Goal: Subscribe to service/newsletter

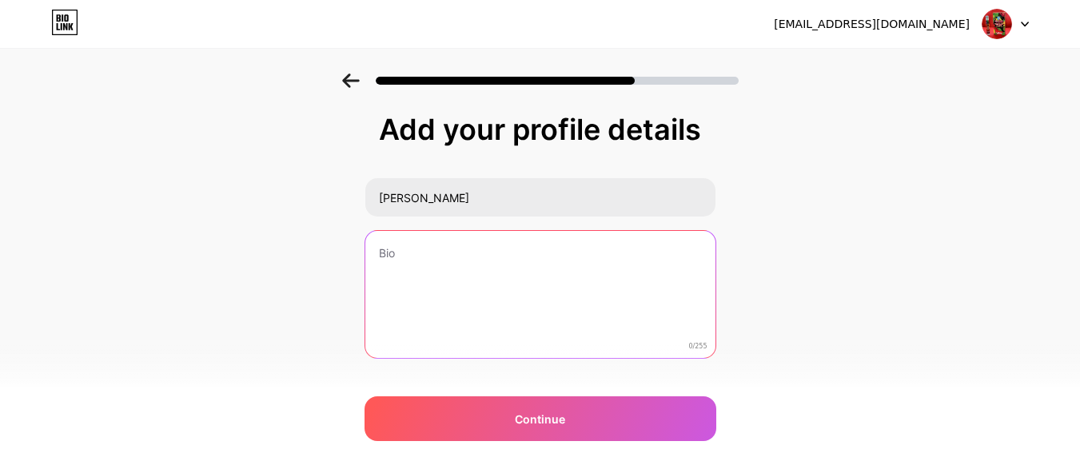
click at [416, 245] on textarea at bounding box center [540, 295] width 350 height 129
paste textarea "Buy THC VAPE online in the [GEOGRAPHIC_DATA] [DATE] Discover our selection of h…"
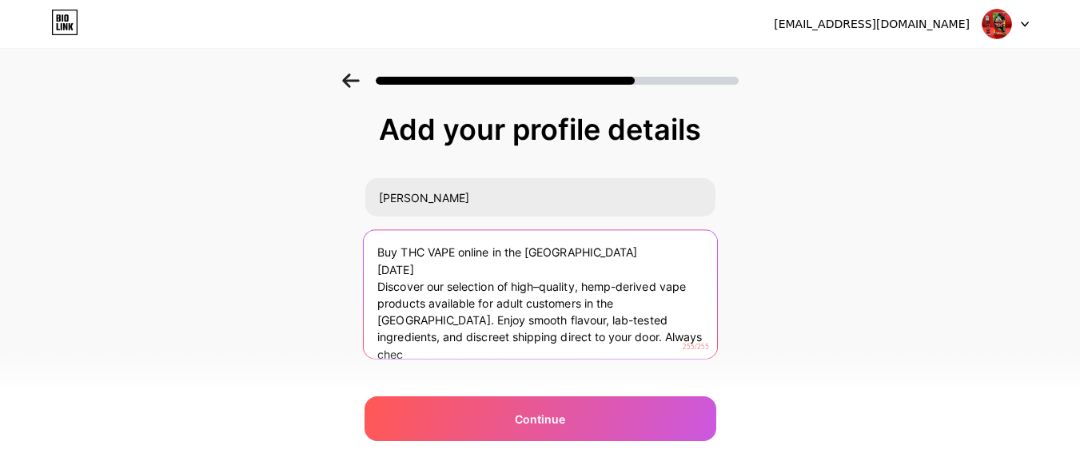
drag, startPoint x: 491, startPoint y: 277, endPoint x: 332, endPoint y: 277, distance: 158.3
click at [332, 277] on div "Add your profile details [PERSON_NAME] THC VAPE online in the [GEOGRAPHIC_DATA]…" at bounding box center [540, 256] width 1080 height 365
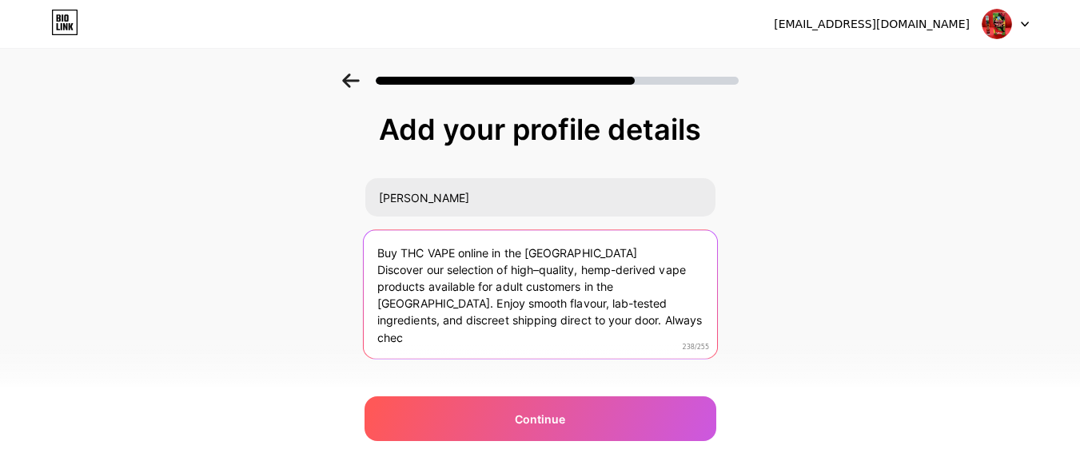
drag, startPoint x: 559, startPoint y: 256, endPoint x: 372, endPoint y: 250, distance: 187.9
click at [372, 250] on textarea "Buy THC VAPE online in the [GEOGRAPHIC_DATA] Discover our selection of high–qua…" at bounding box center [539, 295] width 353 height 130
type textarea "Buy THC VAPE online in the [GEOGRAPHIC_DATA] Discover our selection of high–qua…"
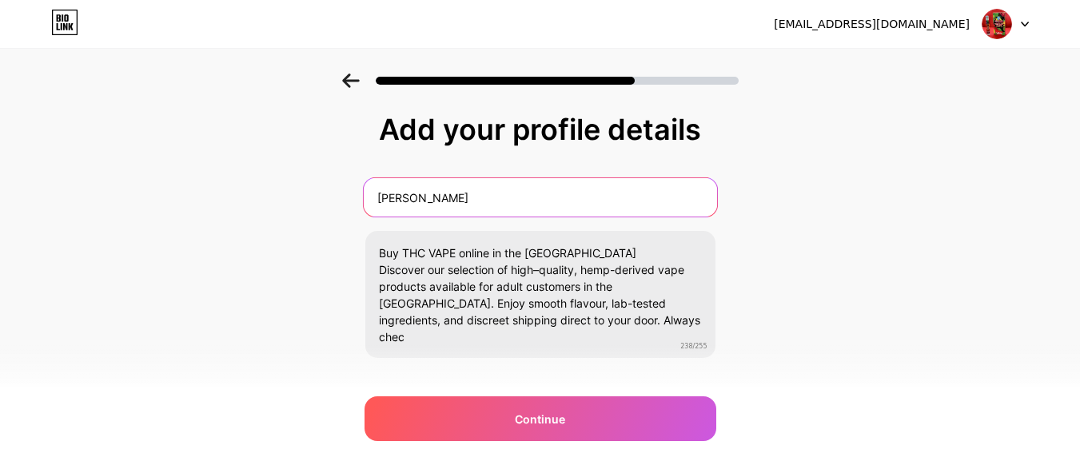
drag, startPoint x: 444, startPoint y: 197, endPoint x: 329, endPoint y: 199, distance: 114.3
click at [329, 199] on div "Add your profile details [PERSON_NAME] THC VAPE online in the [GEOGRAPHIC_DATA]…" at bounding box center [540, 256] width 1080 height 365
paste input "Buy THC VAPE online in the [GEOGRAPHIC_DATA]"
type input "Buy THC VAPE online in the [GEOGRAPHIC_DATA]"
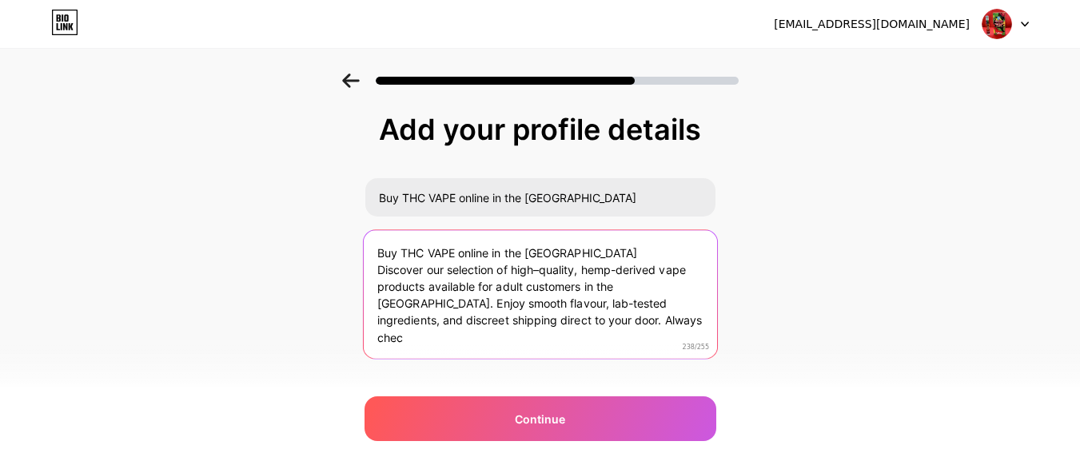
drag, startPoint x: 551, startPoint y: 254, endPoint x: 372, endPoint y: 254, distance: 178.2
click at [372, 254] on textarea "Buy THC VAPE online in the [GEOGRAPHIC_DATA] Discover our selection of high–qua…" at bounding box center [539, 295] width 353 height 130
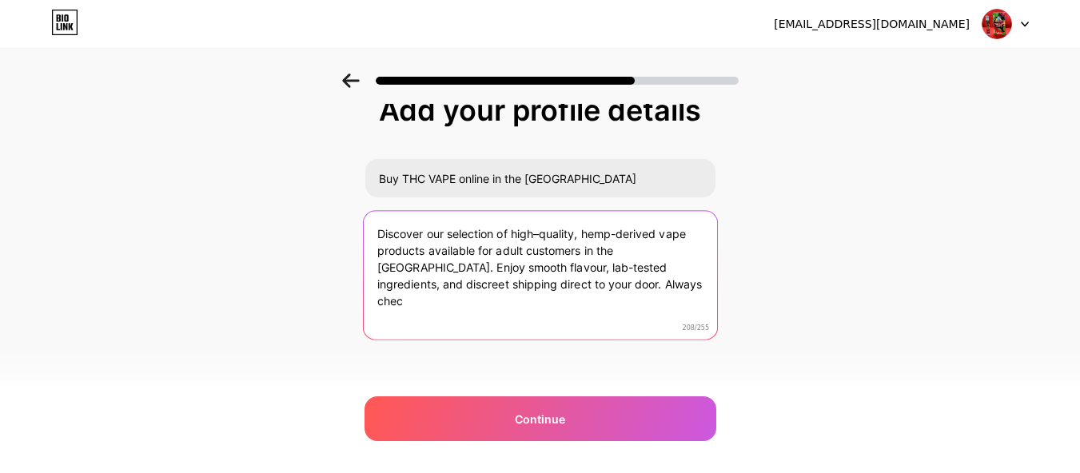
scroll to position [30, 0]
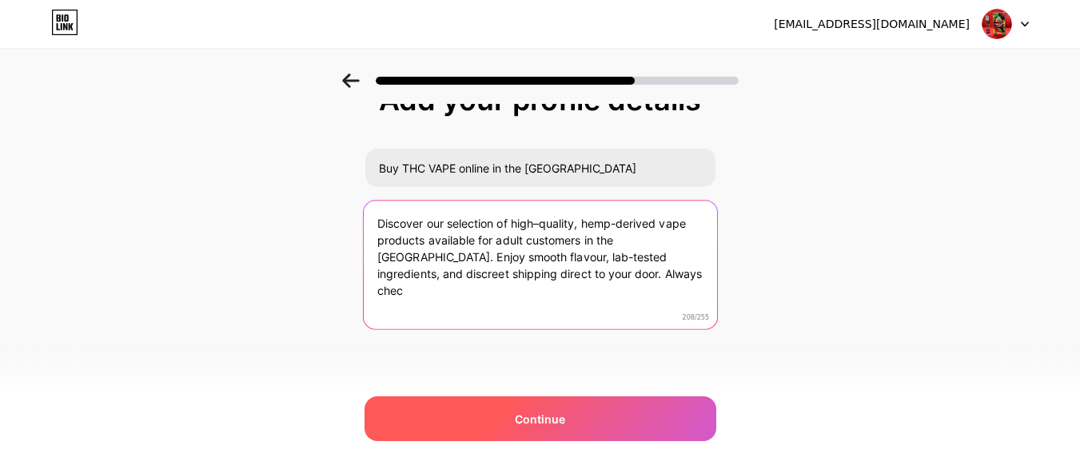
type textarea "Discover our selection of high–quality, hemp-derived vape products available fo…"
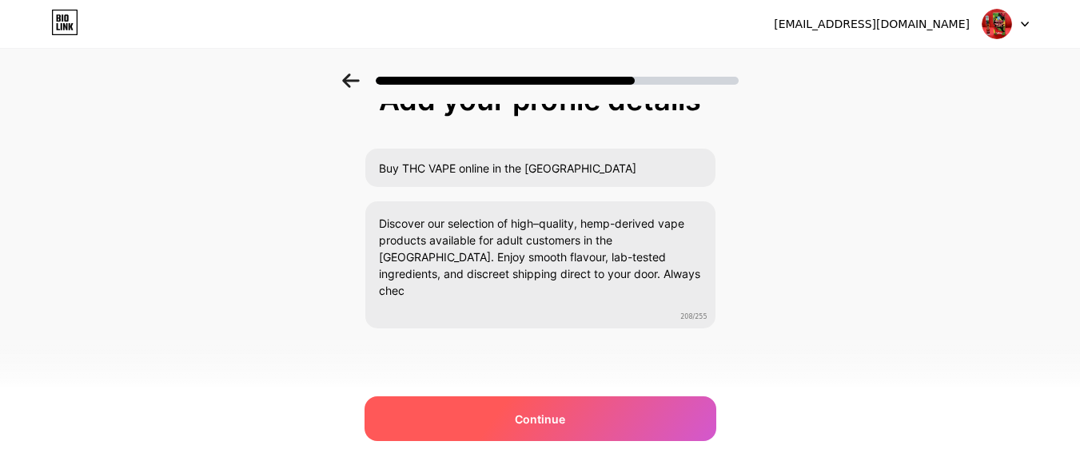
click at [647, 417] on div "Continue" at bounding box center [540, 418] width 352 height 45
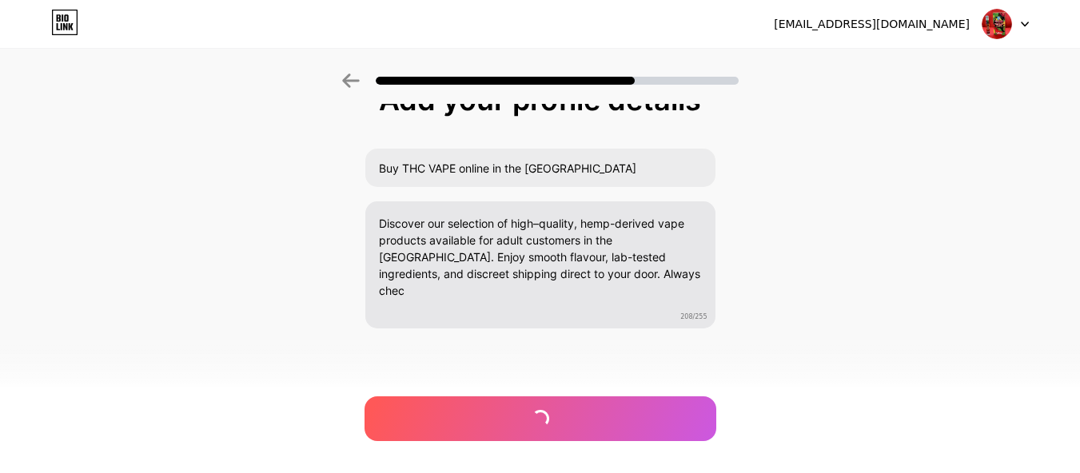
scroll to position [0, 0]
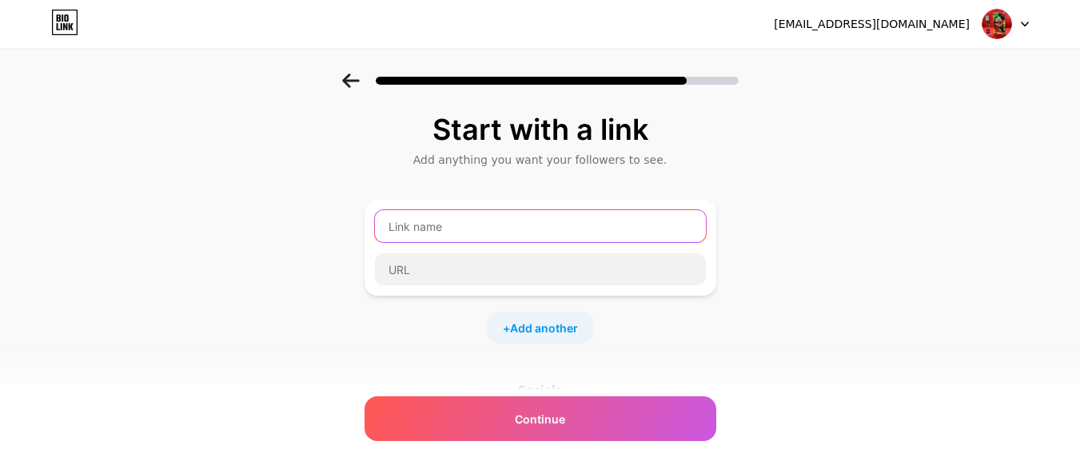
click at [508, 216] on input "text" at bounding box center [540, 226] width 331 height 32
paste input "Thc chocolate uk"
type input "Thc chocolate uk"
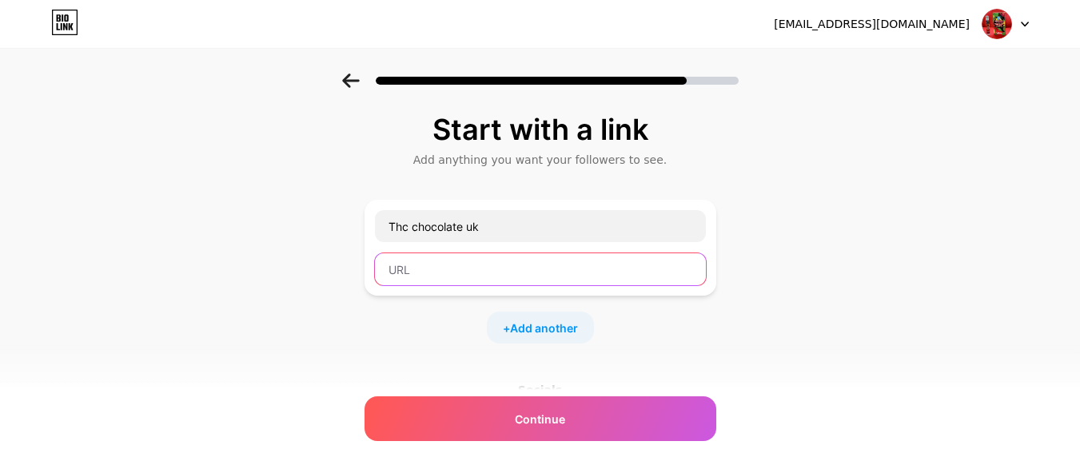
click at [493, 282] on input "text" at bounding box center [540, 269] width 331 height 32
paste input "[URL][DOMAIN_NAME]"
type input "[URL][DOMAIN_NAME]"
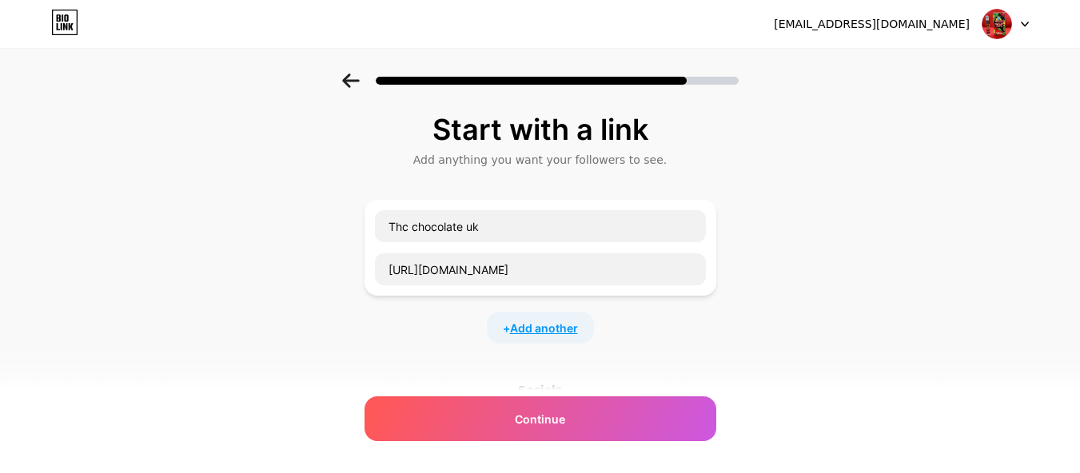
click at [556, 325] on span "Add another" at bounding box center [544, 328] width 68 height 17
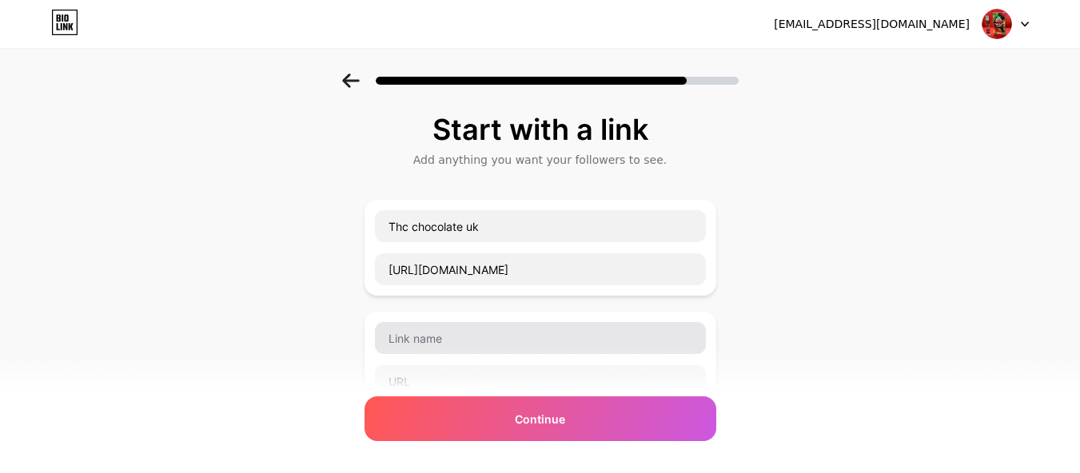
scroll to position [160, 0]
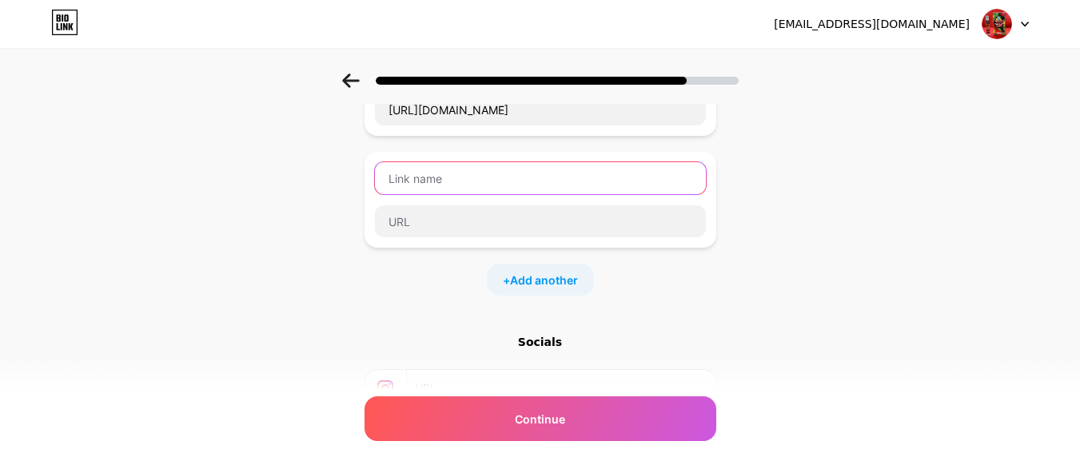
click at [434, 180] on input "text" at bounding box center [540, 178] width 331 height 32
paste input "Blue dream wax"
type input "Blue dream wax"
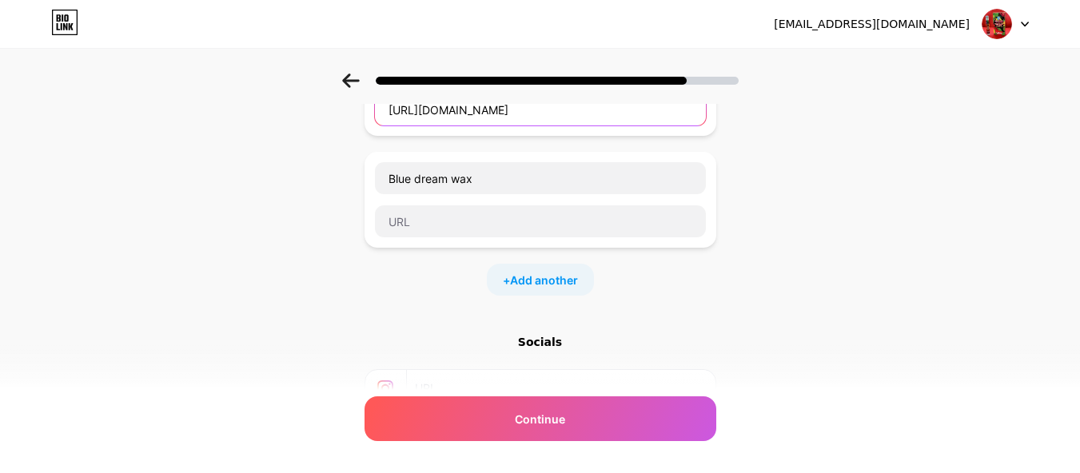
drag, startPoint x: 540, startPoint y: 110, endPoint x: 357, endPoint y: 117, distance: 182.4
click at [357, 117] on div "Start with a link Add anything you want your followers to see. Thc chocolate uk…" at bounding box center [540, 251] width 1080 height 674
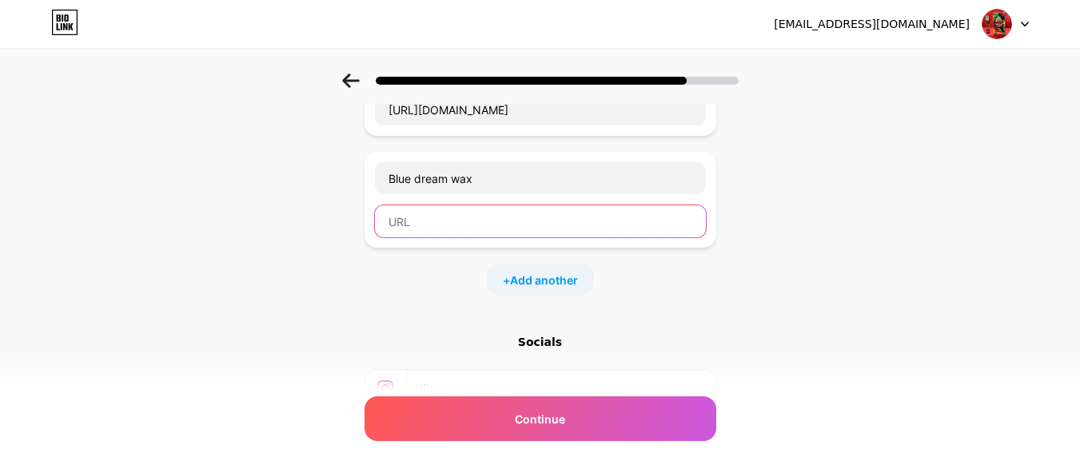
click at [447, 213] on input "text" at bounding box center [540, 221] width 331 height 32
paste input "[URL][DOMAIN_NAME]"
type input "[URL][DOMAIN_NAME]"
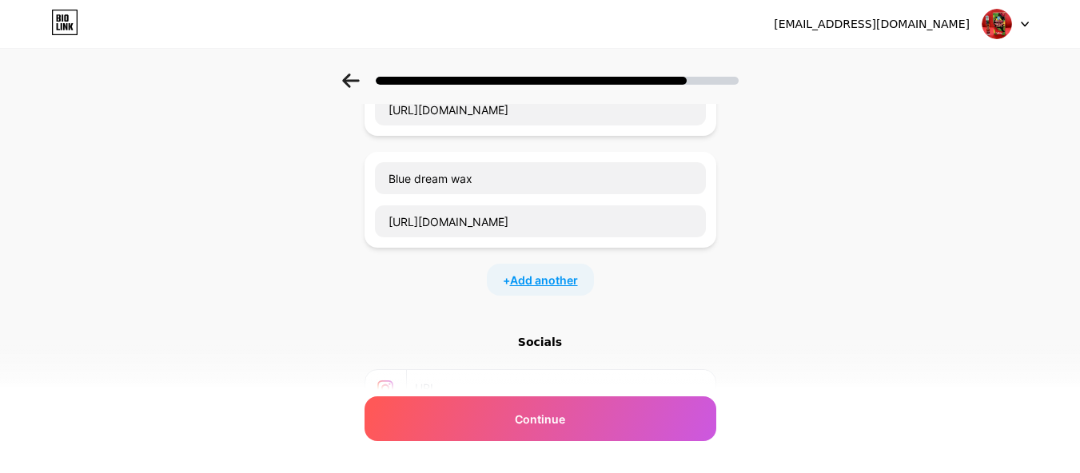
click at [532, 273] on span "Add another" at bounding box center [544, 280] width 68 height 17
click at [430, 291] on input "text" at bounding box center [540, 290] width 331 height 32
paste input "Fryd extracts vape uk"
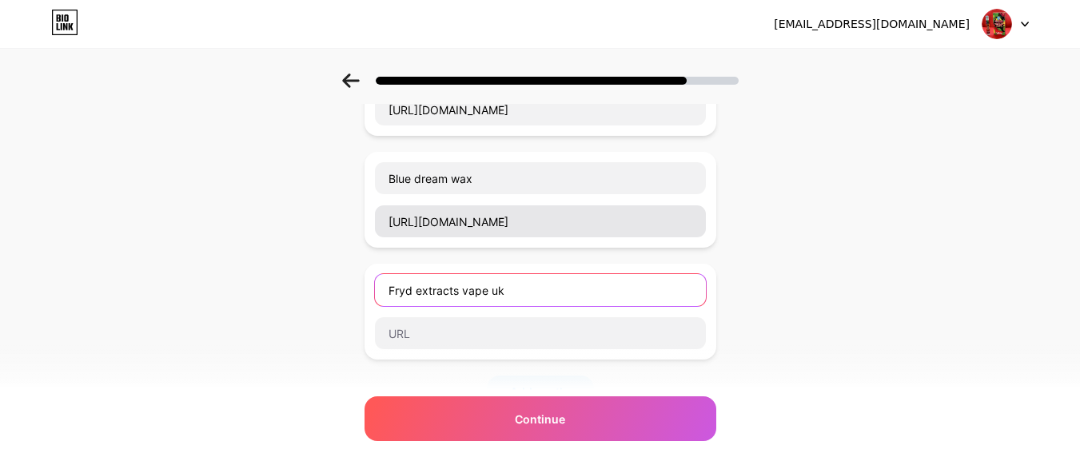
type input "Fryd extracts vape uk"
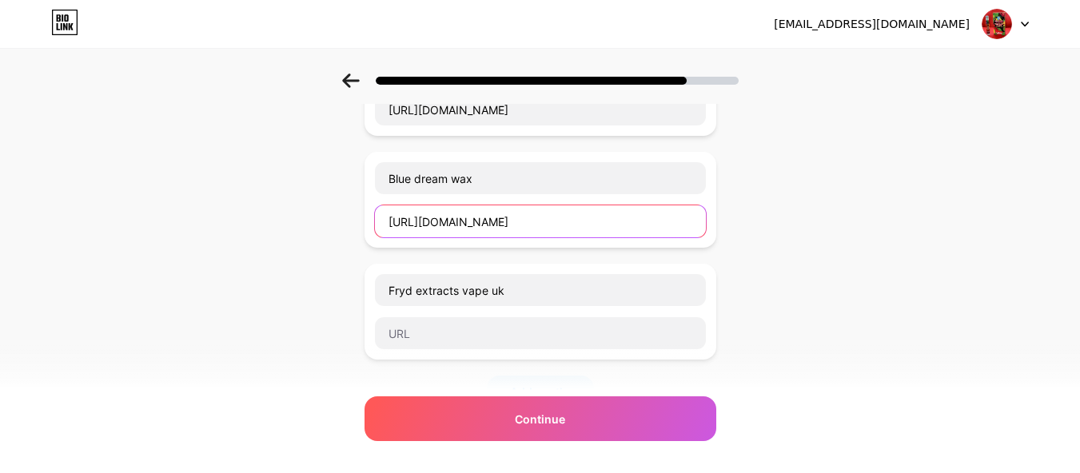
drag, startPoint x: 534, startPoint y: 225, endPoint x: 394, endPoint y: 232, distance: 140.1
click at [394, 232] on input "[URL][DOMAIN_NAME]" at bounding box center [540, 221] width 331 height 32
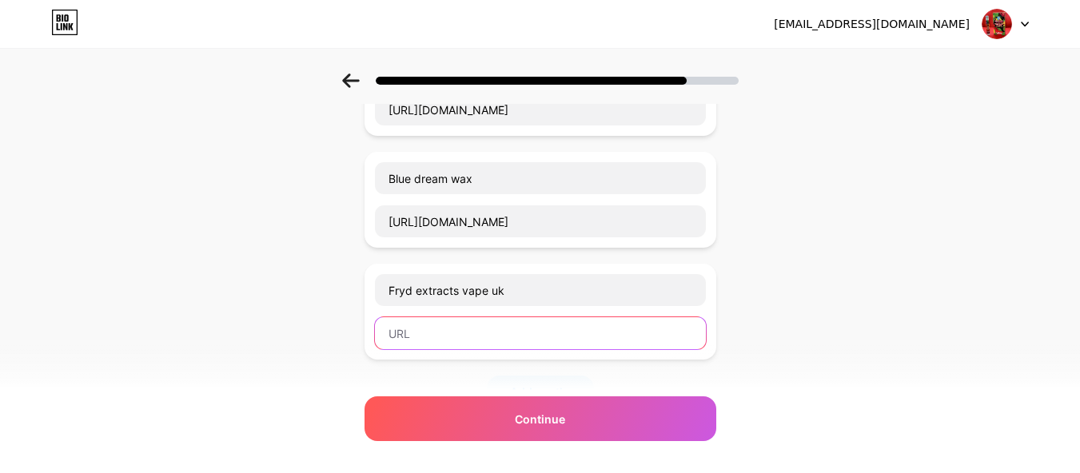
click at [440, 336] on input "text" at bounding box center [540, 333] width 331 height 32
paste input "[URL][DOMAIN_NAME]"
type input "[URL][DOMAIN_NAME]"
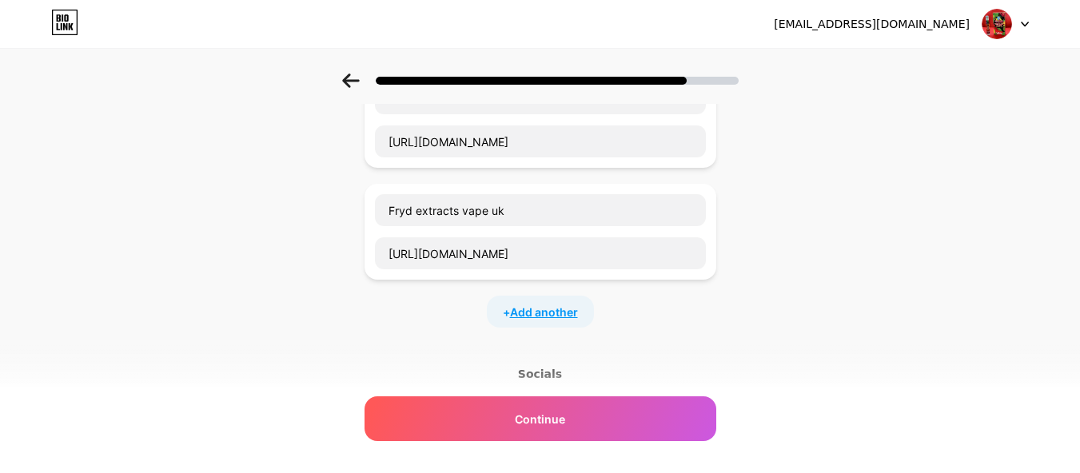
click at [543, 318] on span "Add another" at bounding box center [544, 312] width 68 height 17
click at [458, 318] on input "text" at bounding box center [540, 322] width 331 height 32
paste input "[PERSON_NAME] meds 2g disposable"
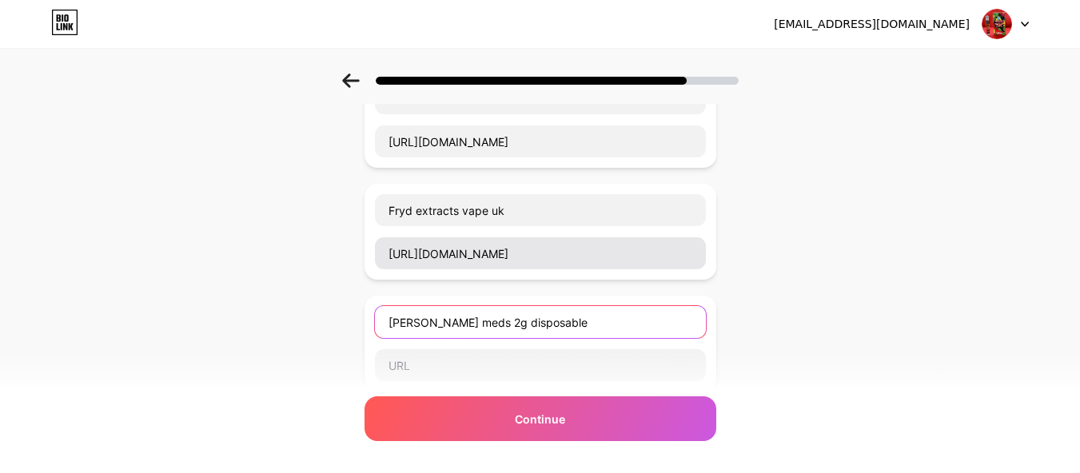
type input "[PERSON_NAME] meds 2g disposable"
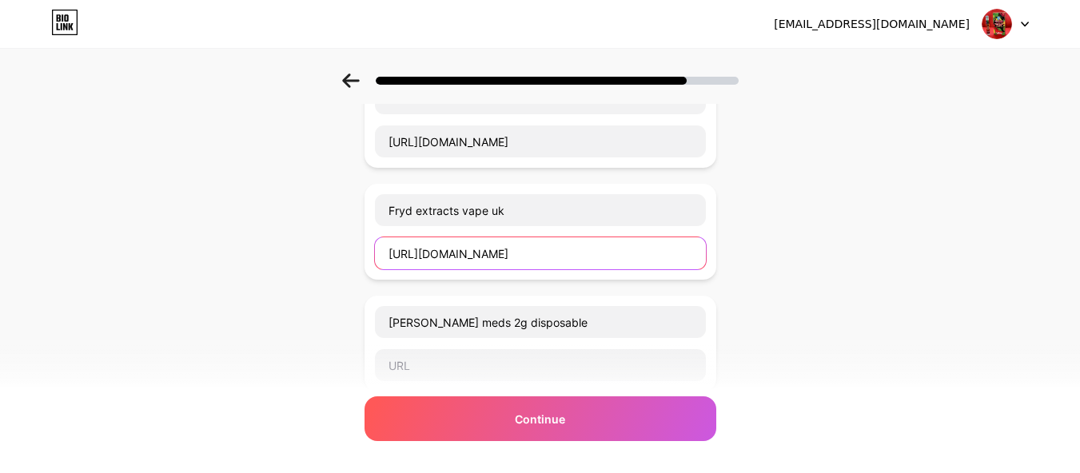
drag, startPoint x: 538, startPoint y: 254, endPoint x: 382, endPoint y: 259, distance: 155.9
click at [382, 259] on input "[URL][DOMAIN_NAME]" at bounding box center [540, 253] width 331 height 32
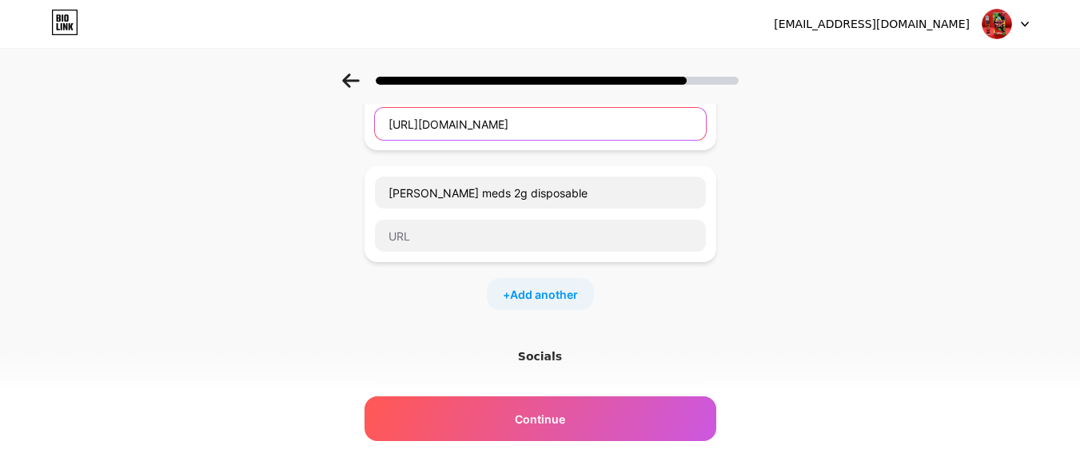
scroll to position [400, 0]
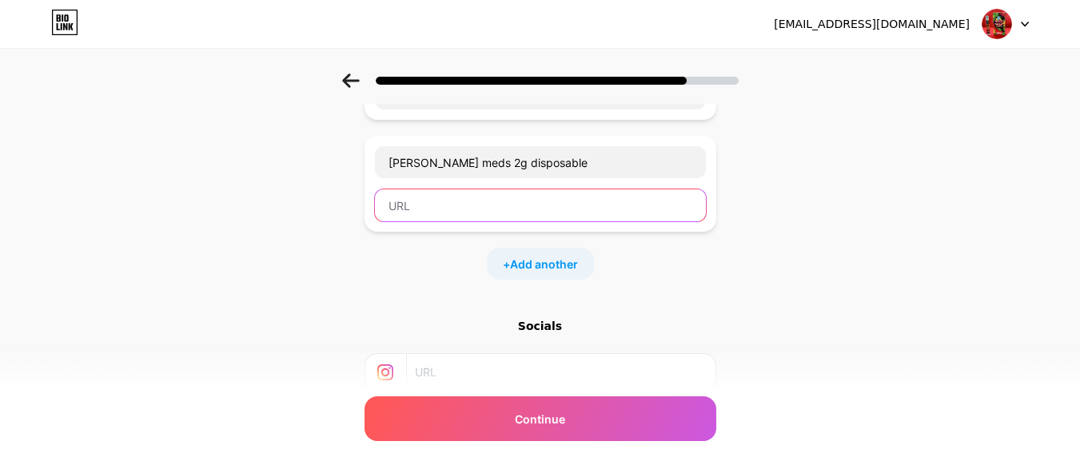
click at [464, 213] on input "text" at bounding box center [540, 205] width 331 height 32
paste input "[URL][DOMAIN_NAME]"
type input "[URL][DOMAIN_NAME]"
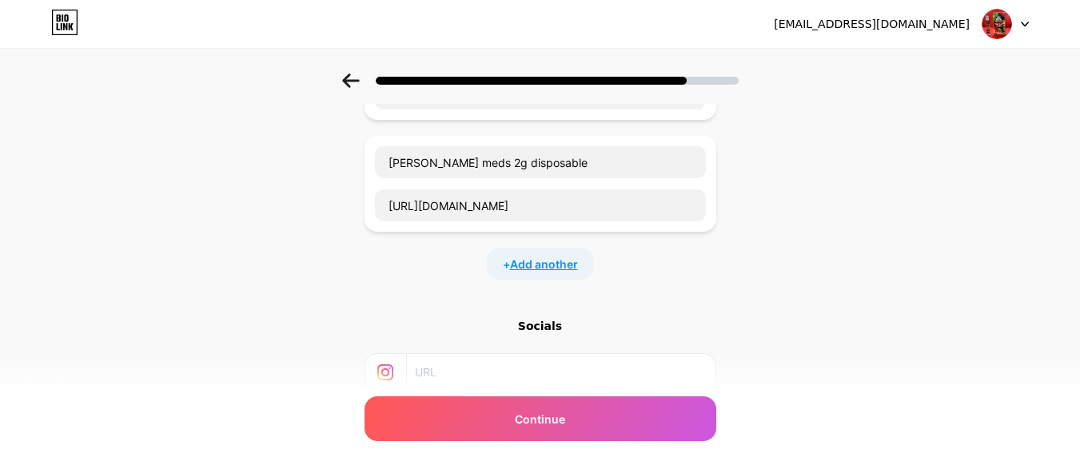
click at [549, 264] on span "Add another" at bounding box center [544, 264] width 68 height 17
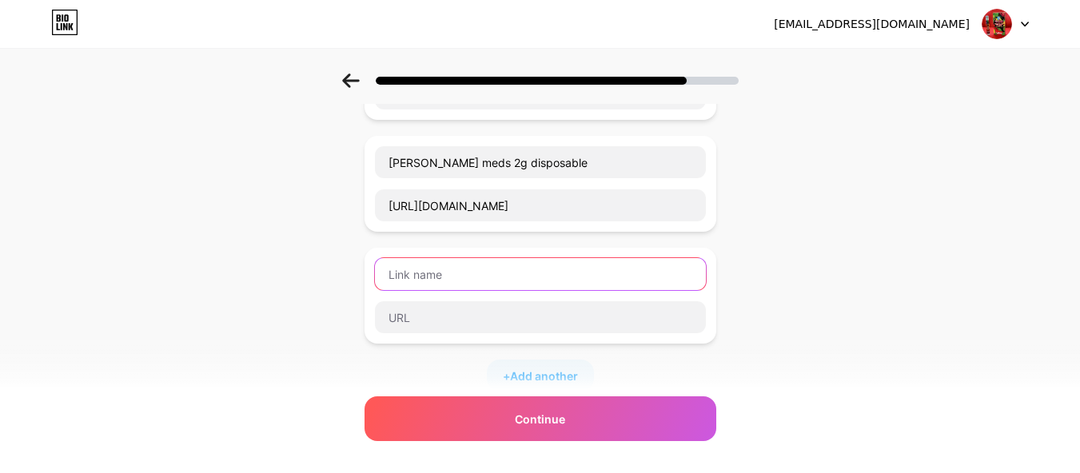
click at [449, 274] on input "text" at bounding box center [540, 274] width 331 height 32
paste input "[URL][DOMAIN_NAME]"
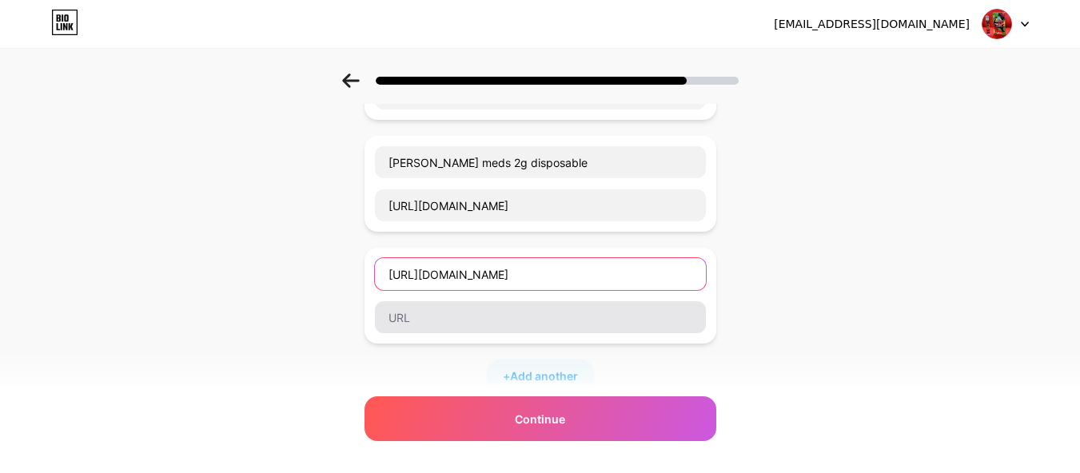
type input "[URL][DOMAIN_NAME]"
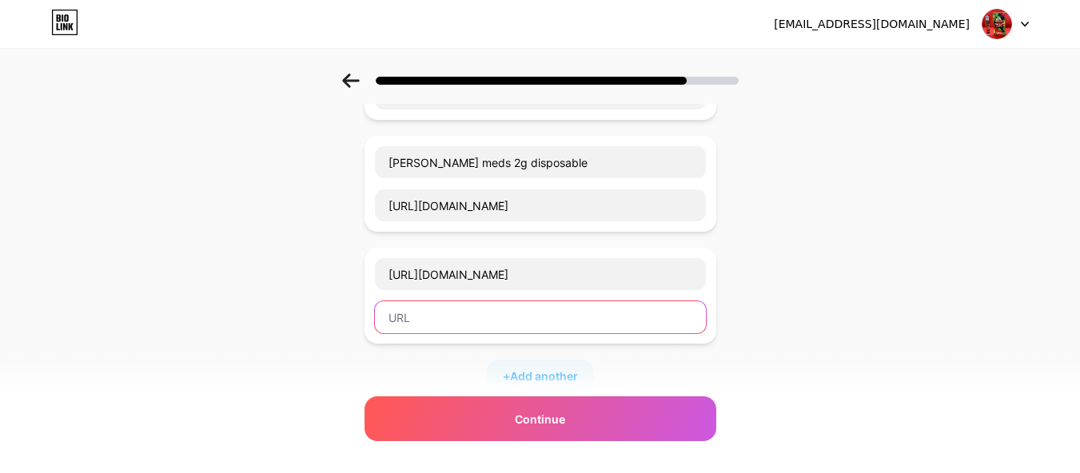
click at [484, 312] on input "text" at bounding box center [540, 317] width 331 height 32
paste input "[URL][DOMAIN_NAME]"
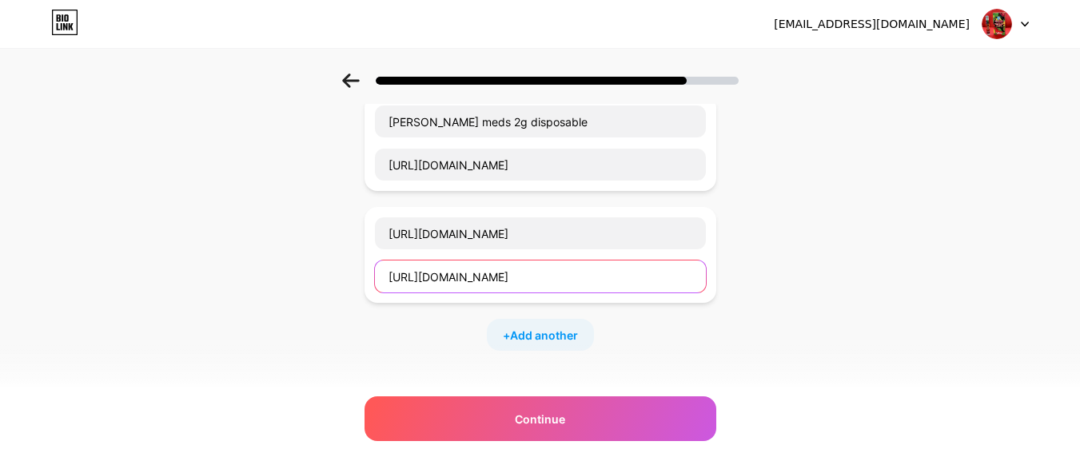
scroll to position [480, 0]
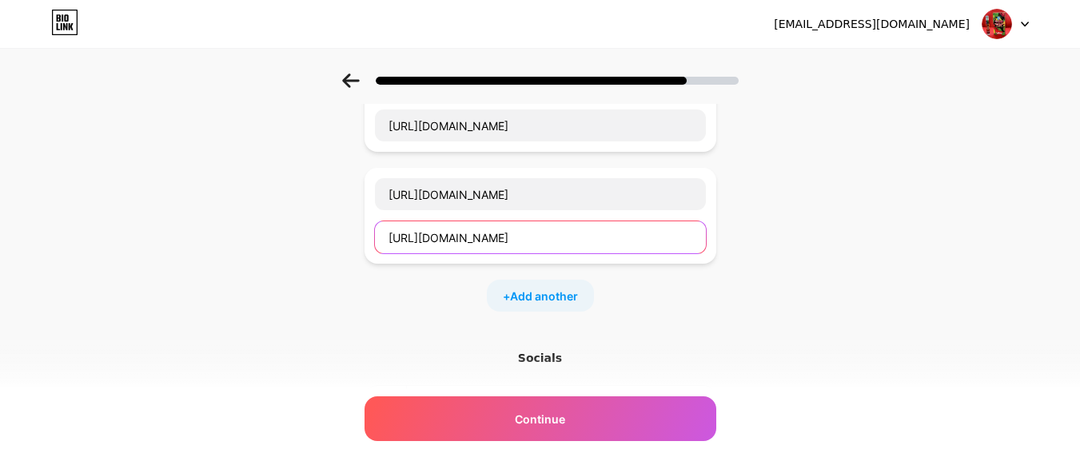
type input "[URL][DOMAIN_NAME]"
click at [556, 285] on div "+ Add another" at bounding box center [540, 296] width 107 height 32
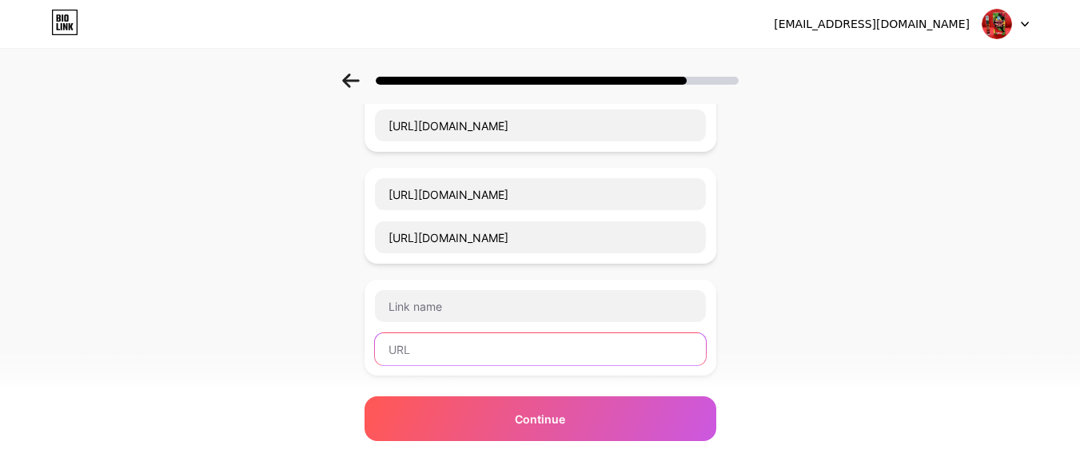
click at [493, 352] on input "text" at bounding box center [540, 349] width 331 height 32
paste input "[URL][DOMAIN_NAME]"
type input "[URL][DOMAIN_NAME]"
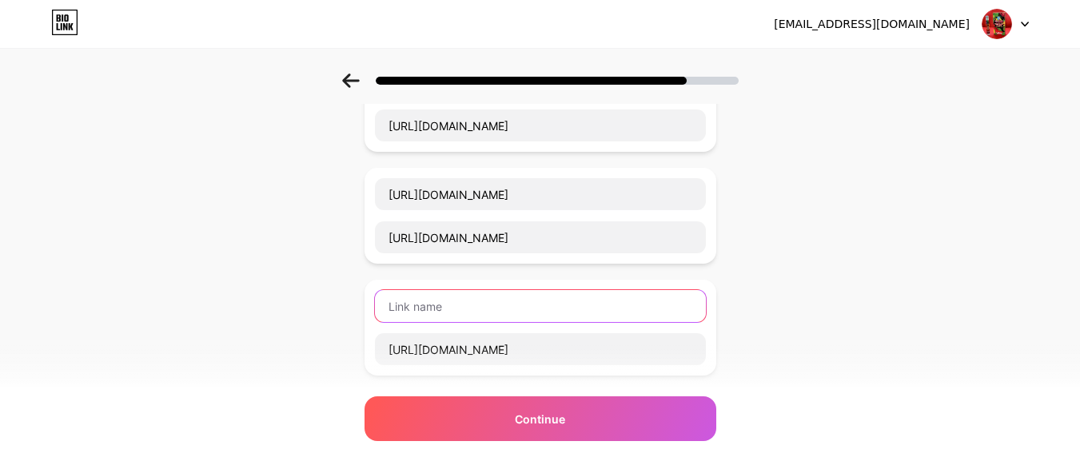
click at [470, 316] on input "text" at bounding box center [540, 306] width 331 height 32
paste input "---> Shop Now"
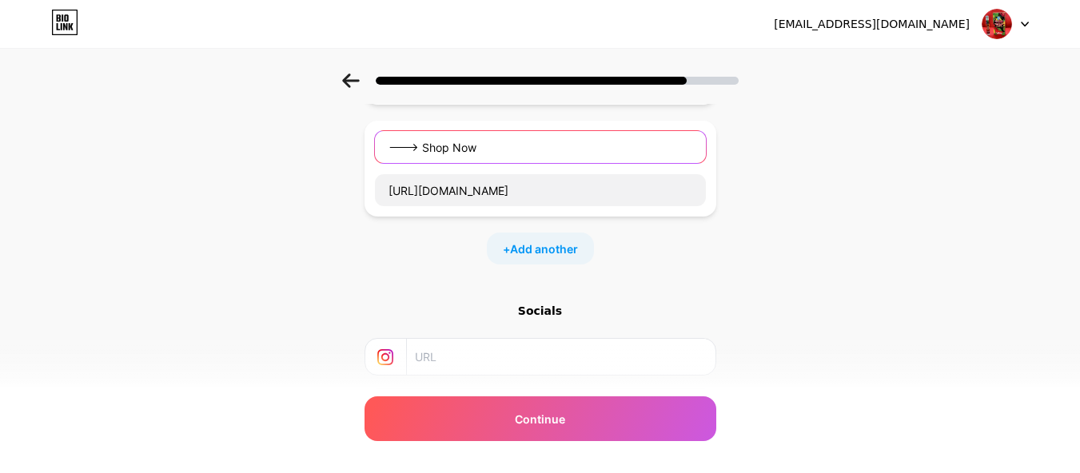
scroll to position [639, 0]
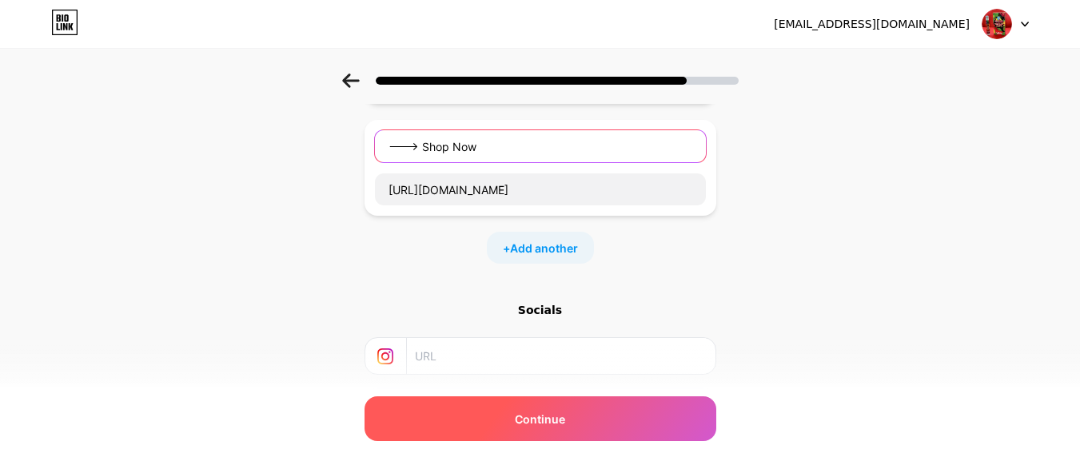
type input "---> Shop Now"
click at [538, 416] on span "Continue" at bounding box center [540, 419] width 50 height 17
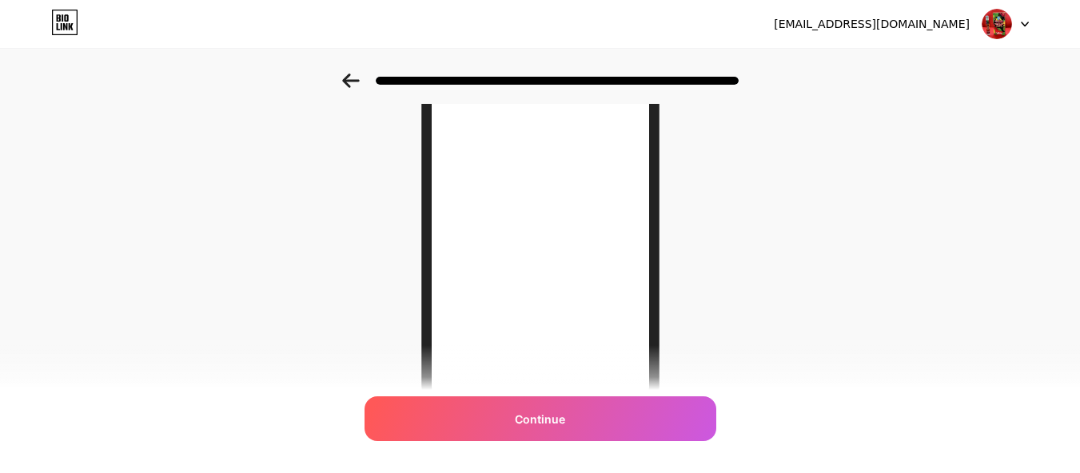
scroll to position [240, 0]
click at [1004, 29] on img at bounding box center [996, 24] width 30 height 30
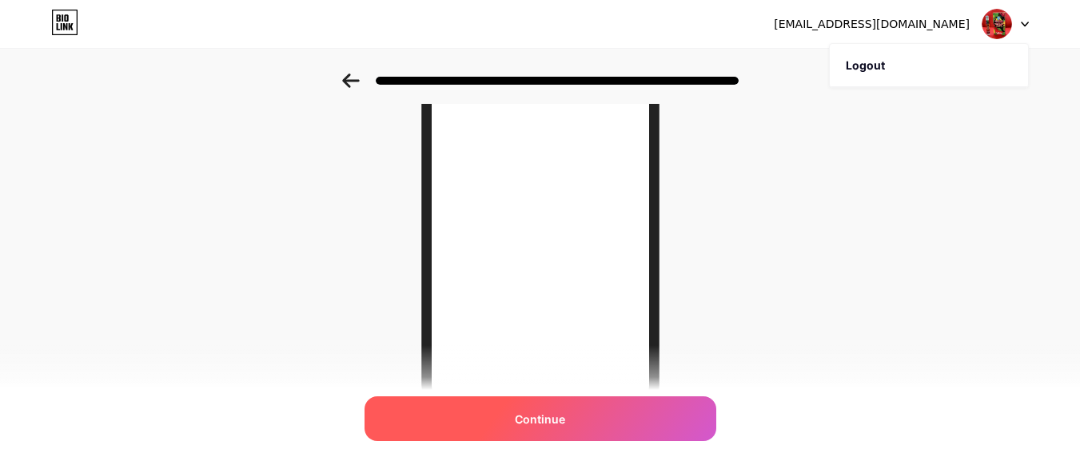
click at [524, 411] on span "Continue" at bounding box center [540, 419] width 50 height 17
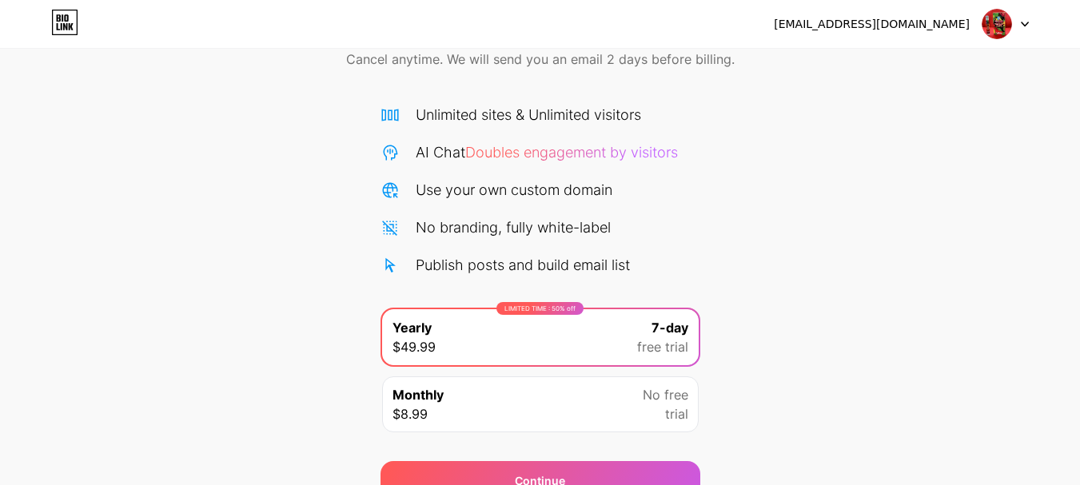
scroll to position [158, 0]
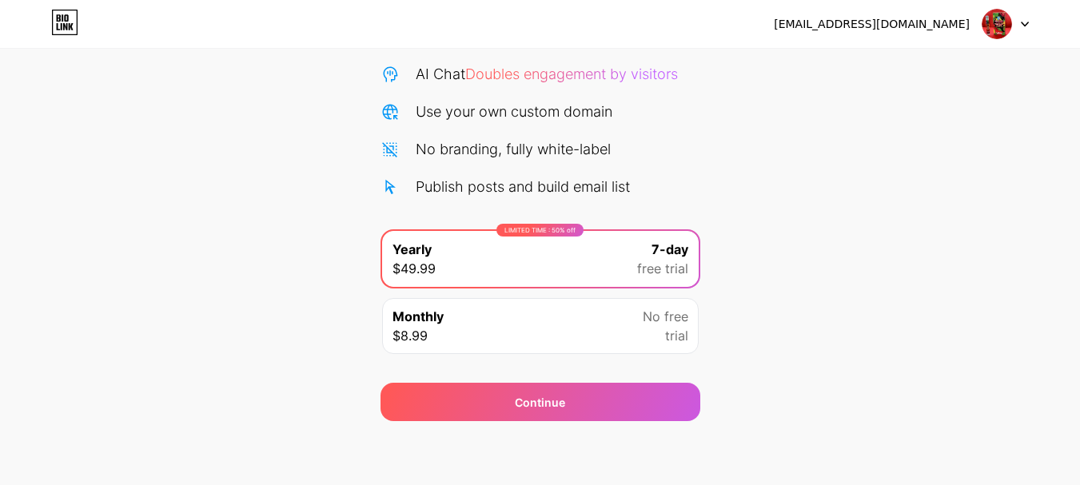
click at [660, 259] on span "free trial" at bounding box center [662, 268] width 51 height 19
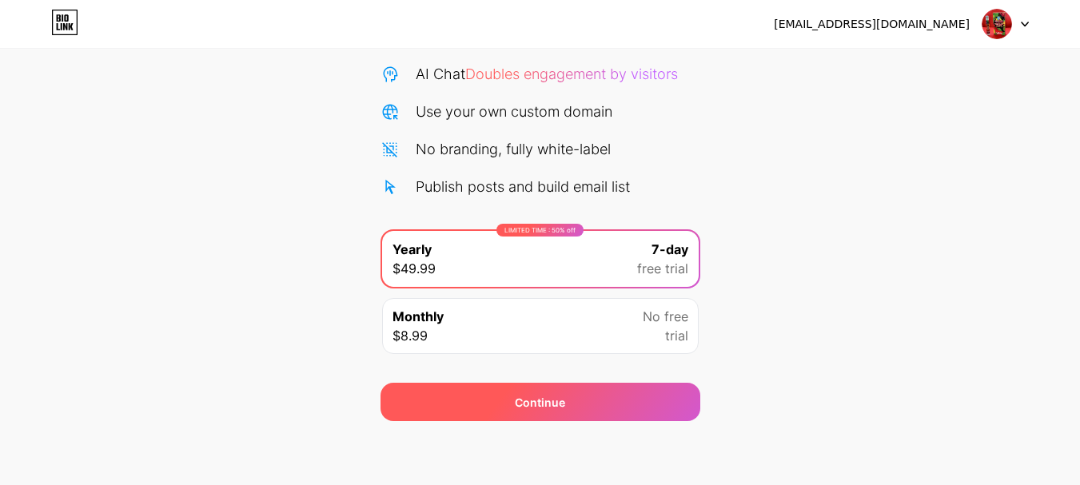
click at [615, 409] on div "Continue" at bounding box center [540, 402] width 320 height 38
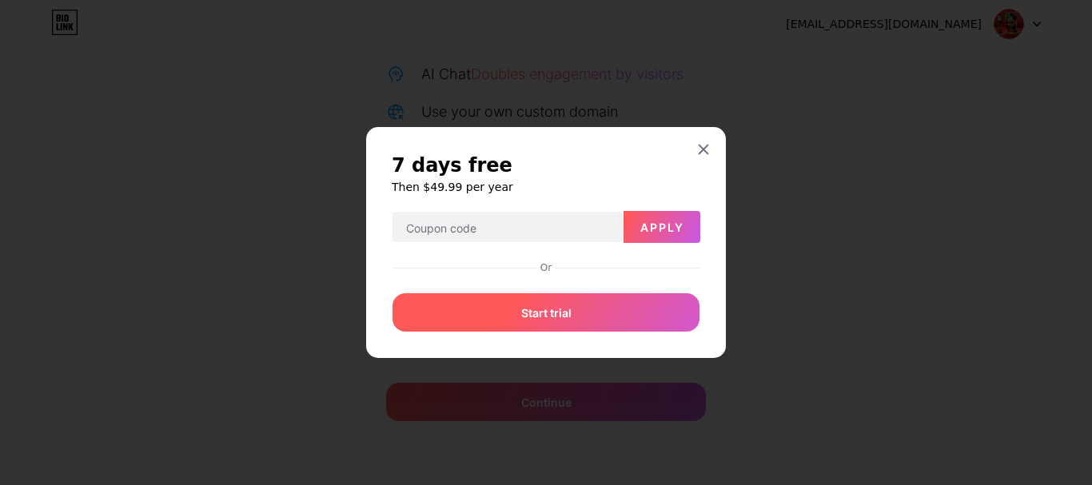
click at [555, 316] on span "Start trial" at bounding box center [546, 313] width 50 height 17
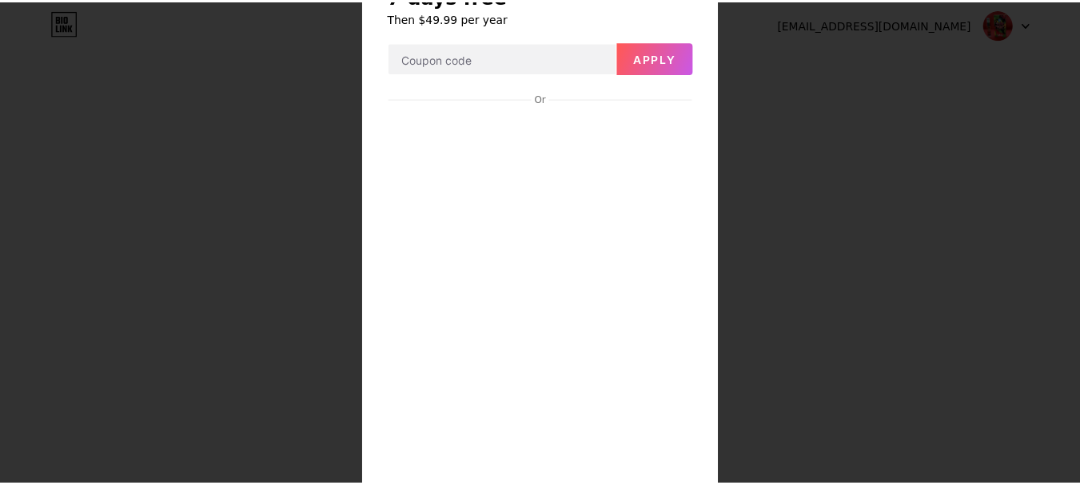
scroll to position [0, 0]
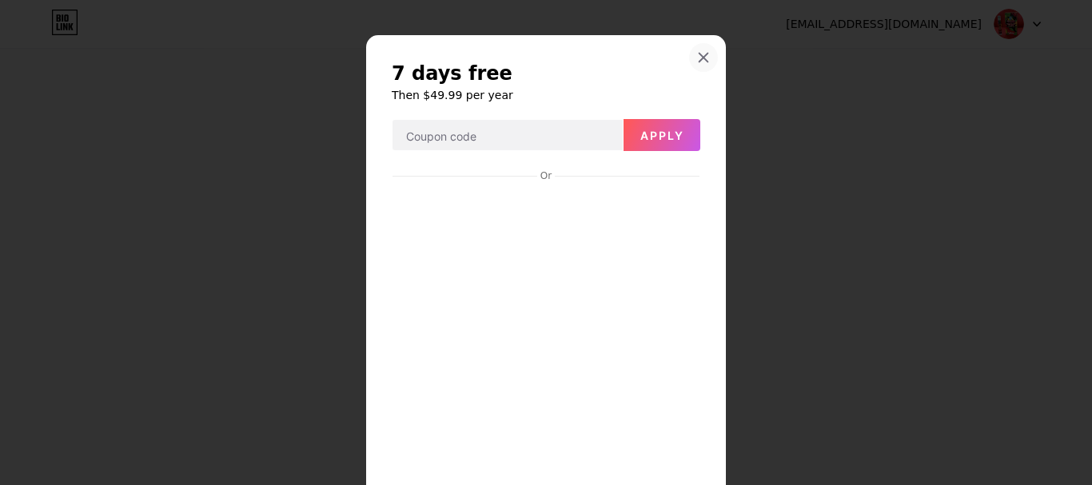
click at [697, 55] on icon at bounding box center [703, 57] width 13 height 13
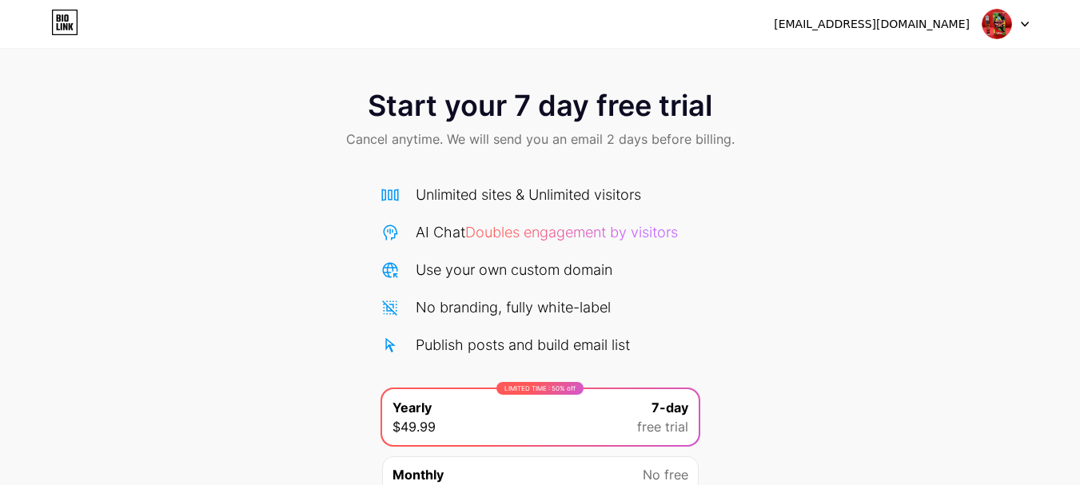
click at [1010, 24] on img at bounding box center [996, 24] width 30 height 30
click at [1021, 18] on div at bounding box center [1005, 24] width 46 height 29
click at [75, 30] on icon at bounding box center [64, 23] width 27 height 26
